Goal: Information Seeking & Learning: Learn about a topic

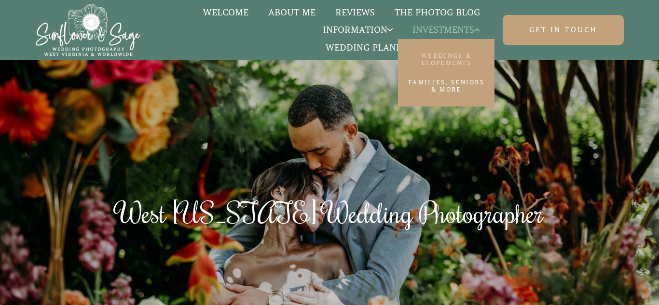
click at [453, 54] on link "Weddings & Elopements" at bounding box center [446, 59] width 96 height 27
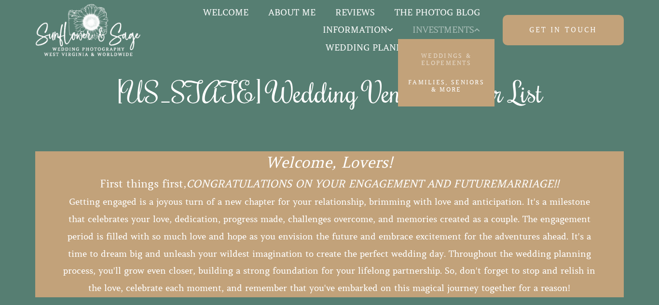
click at [449, 61] on link "Weddings & Elopements" at bounding box center [446, 59] width 96 height 27
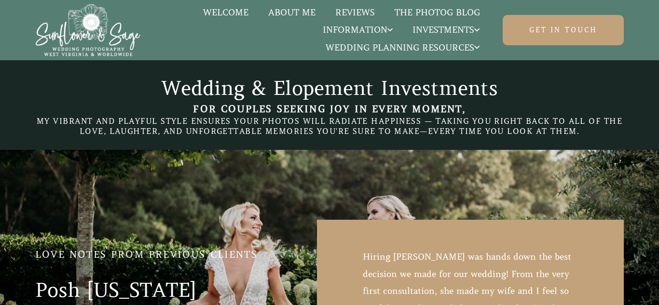
click at [467, 74] on h1 "Wedding & Elopement Investments" at bounding box center [329, 88] width 588 height 29
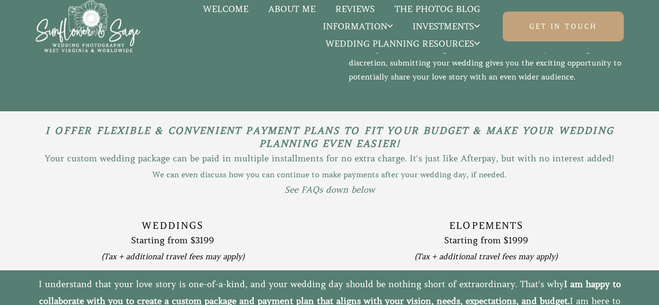
scroll to position [2195, 0]
